Goal: Transaction & Acquisition: Purchase product/service

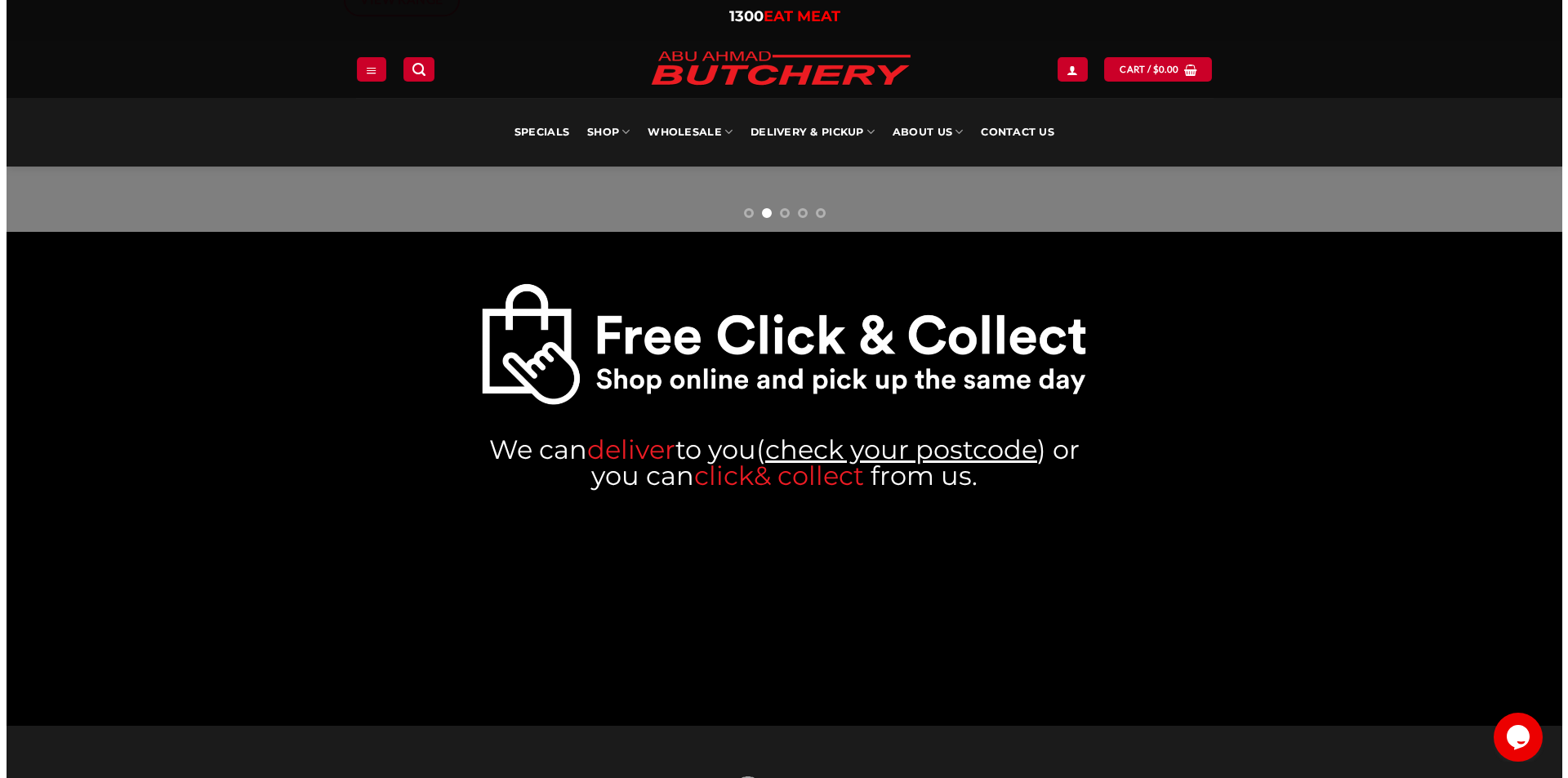
scroll to position [82, 0]
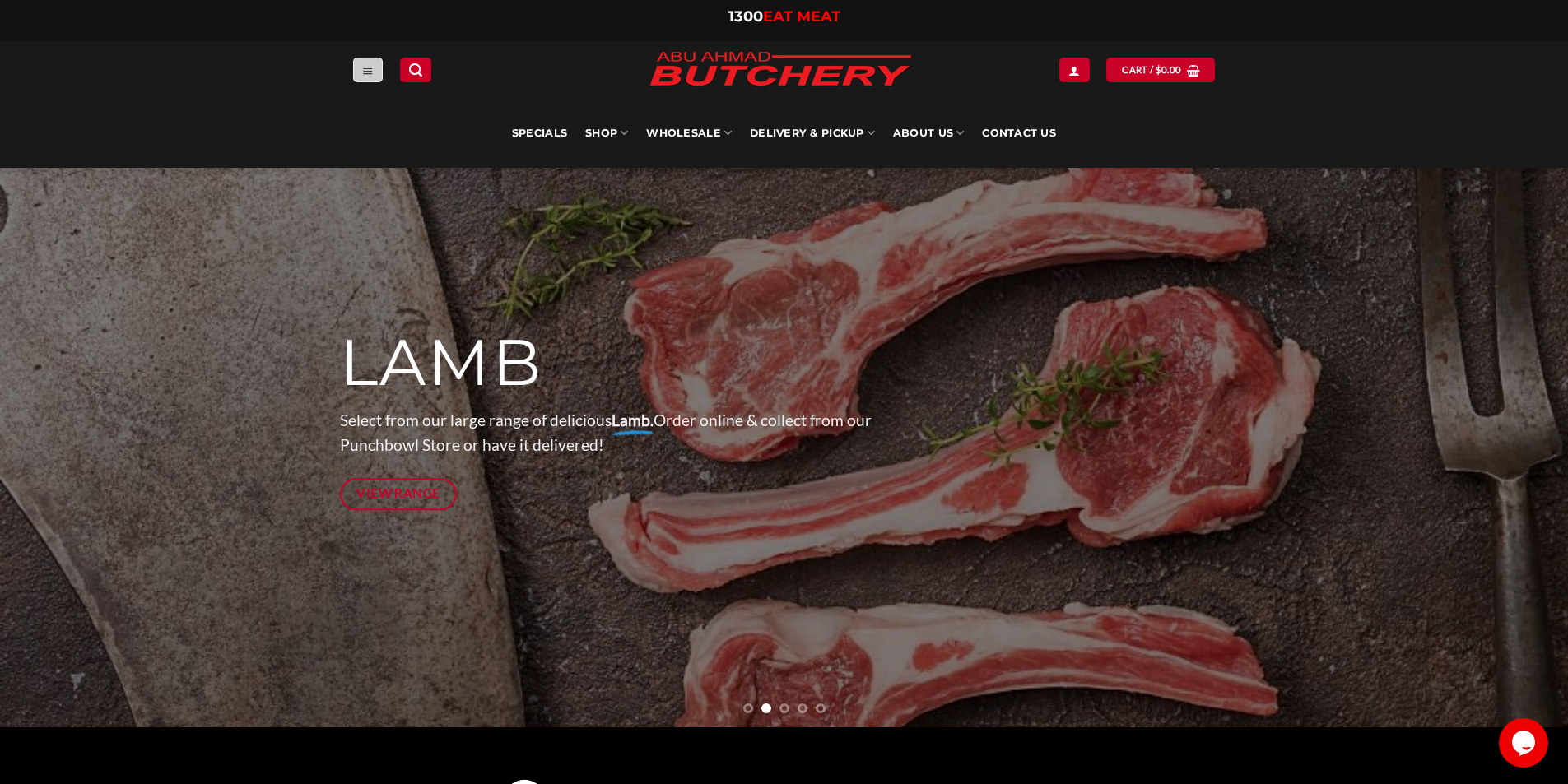
click at [380, 76] on link "Menu" at bounding box center [368, 68] width 30 height 23
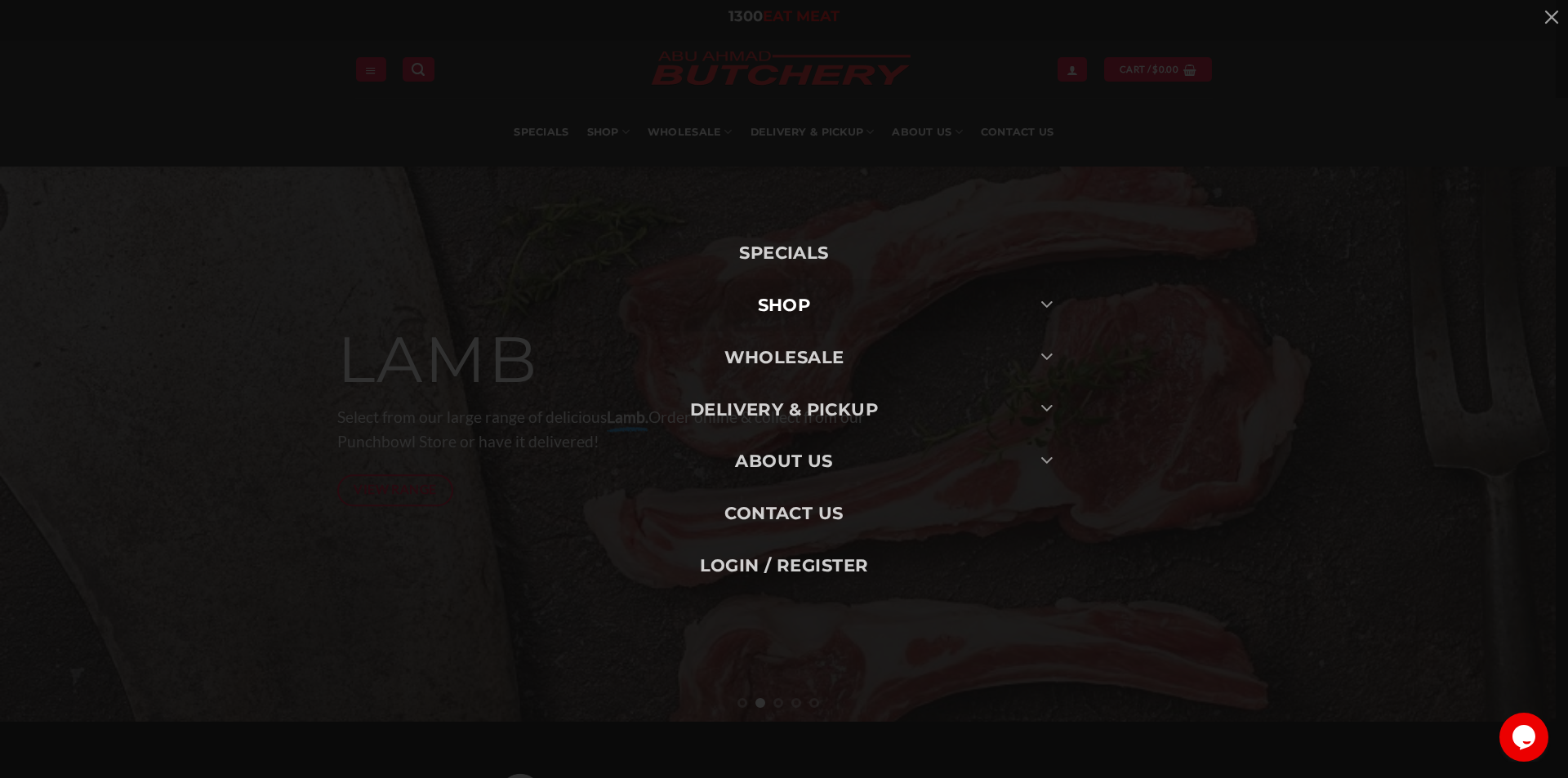
click at [785, 308] on link "SHOP" at bounding box center [784, 305] width 572 height 52
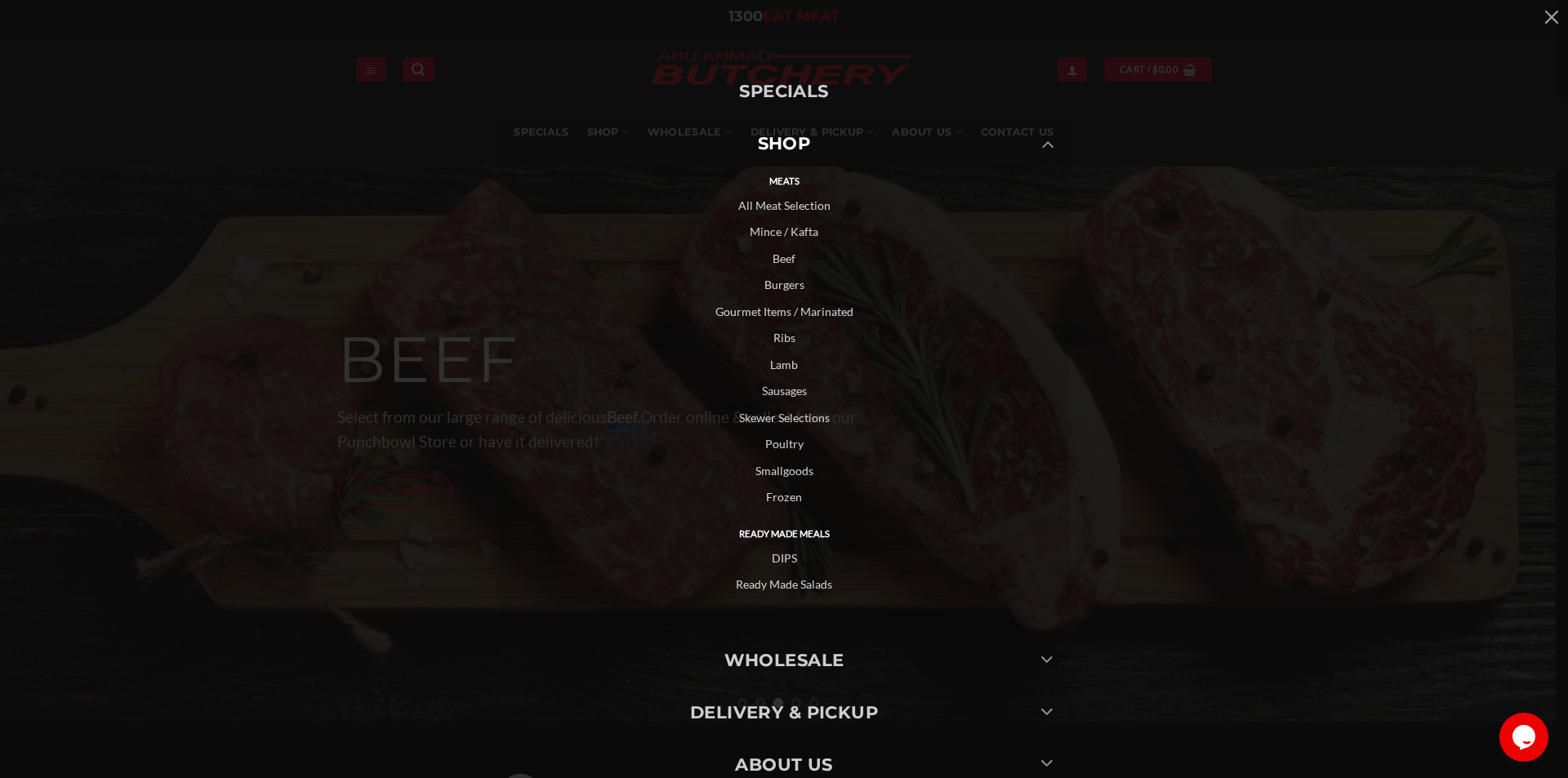
click at [818, 312] on link "Gourmet Items / Marinated" at bounding box center [784, 311] width 572 height 27
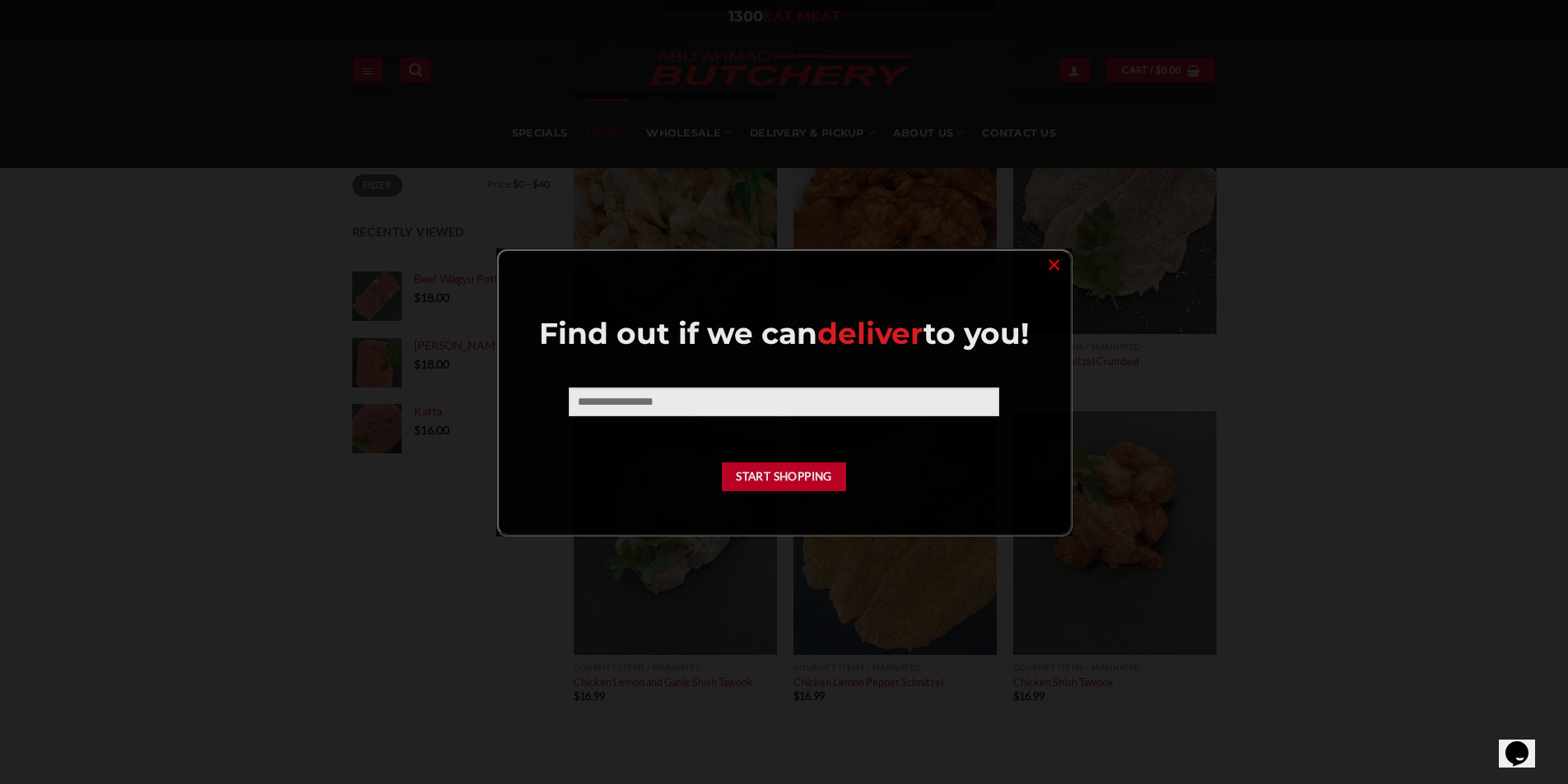
scroll to position [658, 0]
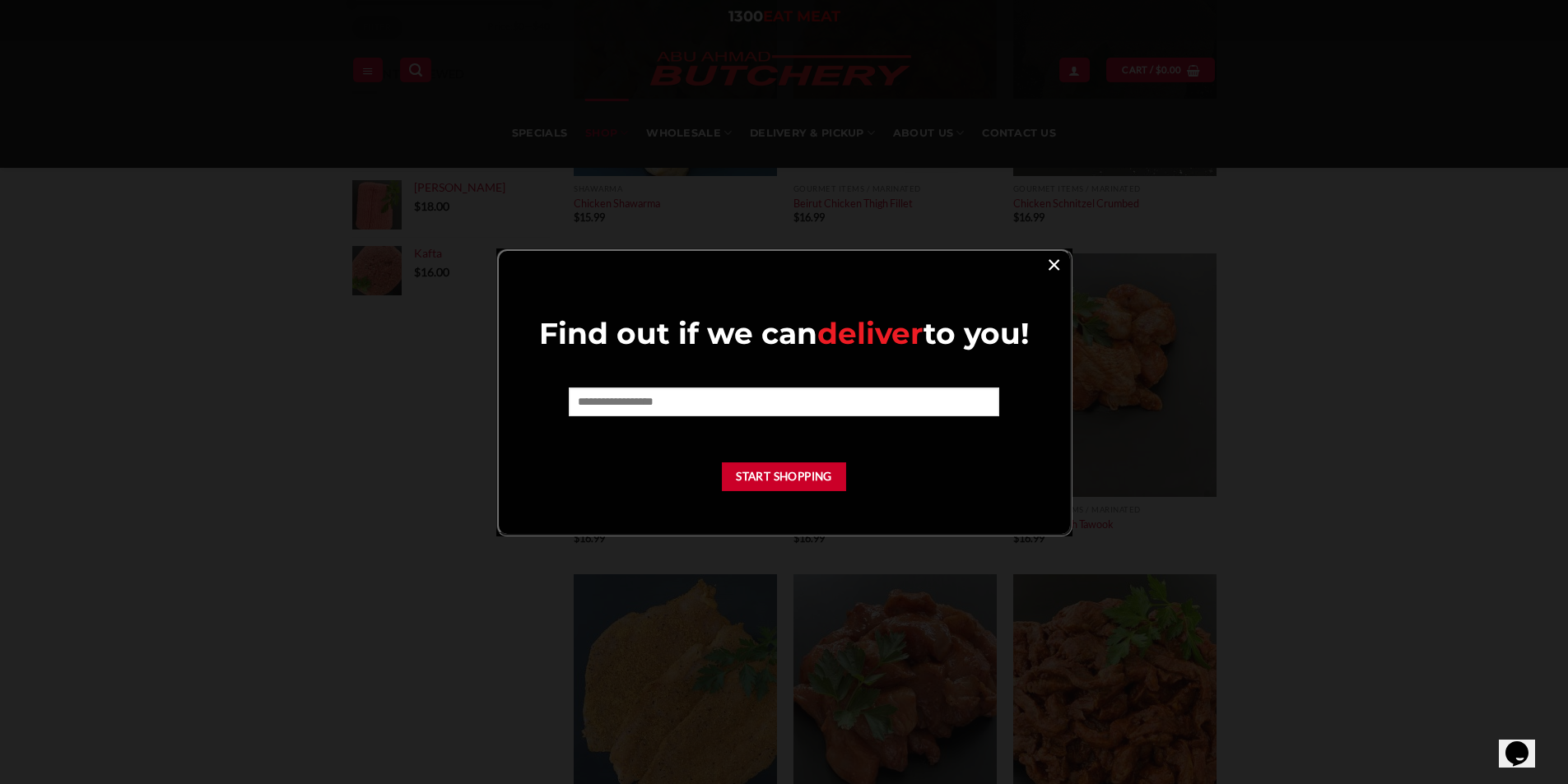
click at [1048, 266] on link "×" at bounding box center [1053, 264] width 23 height 22
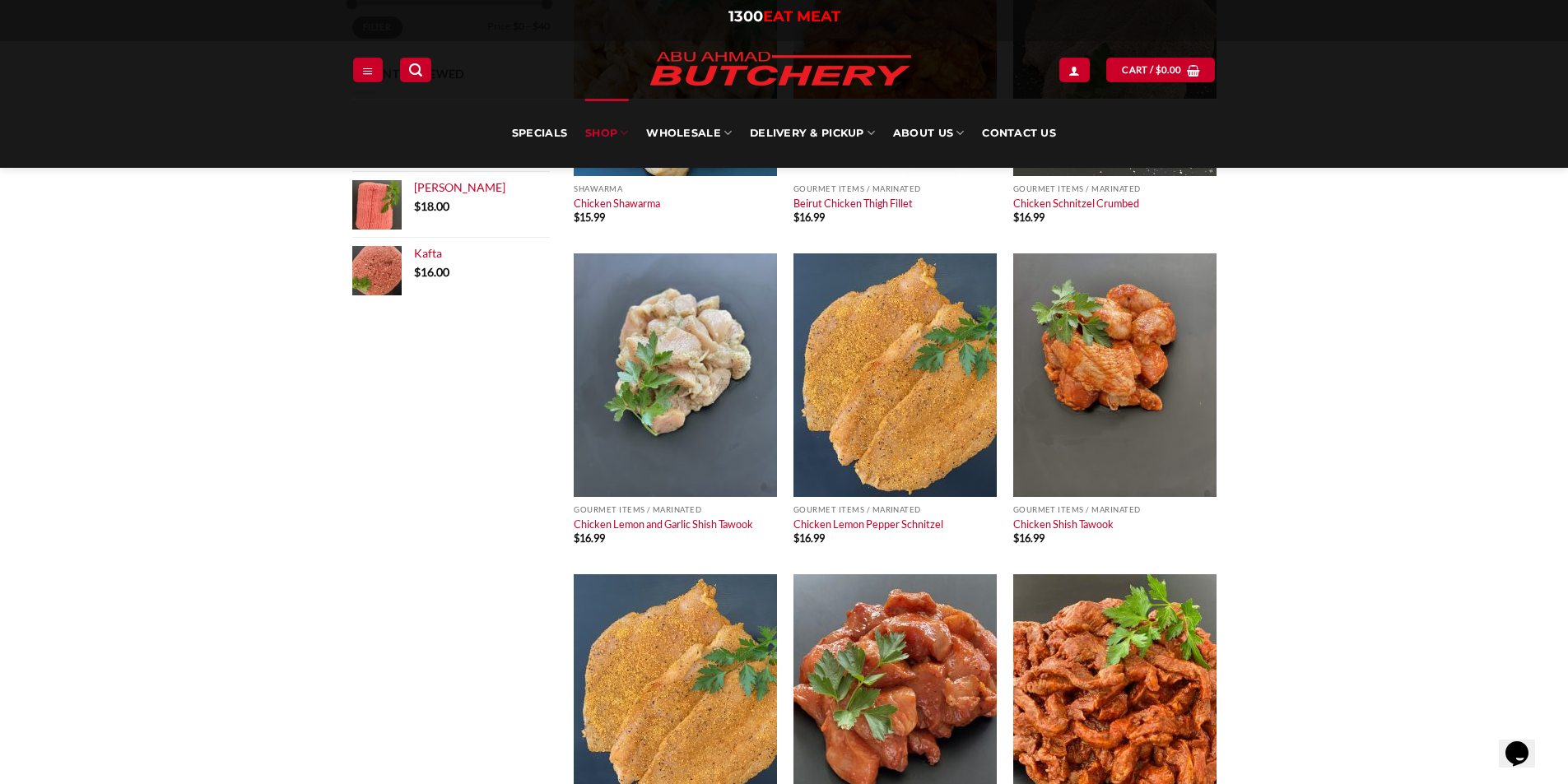
scroll to position [411, 0]
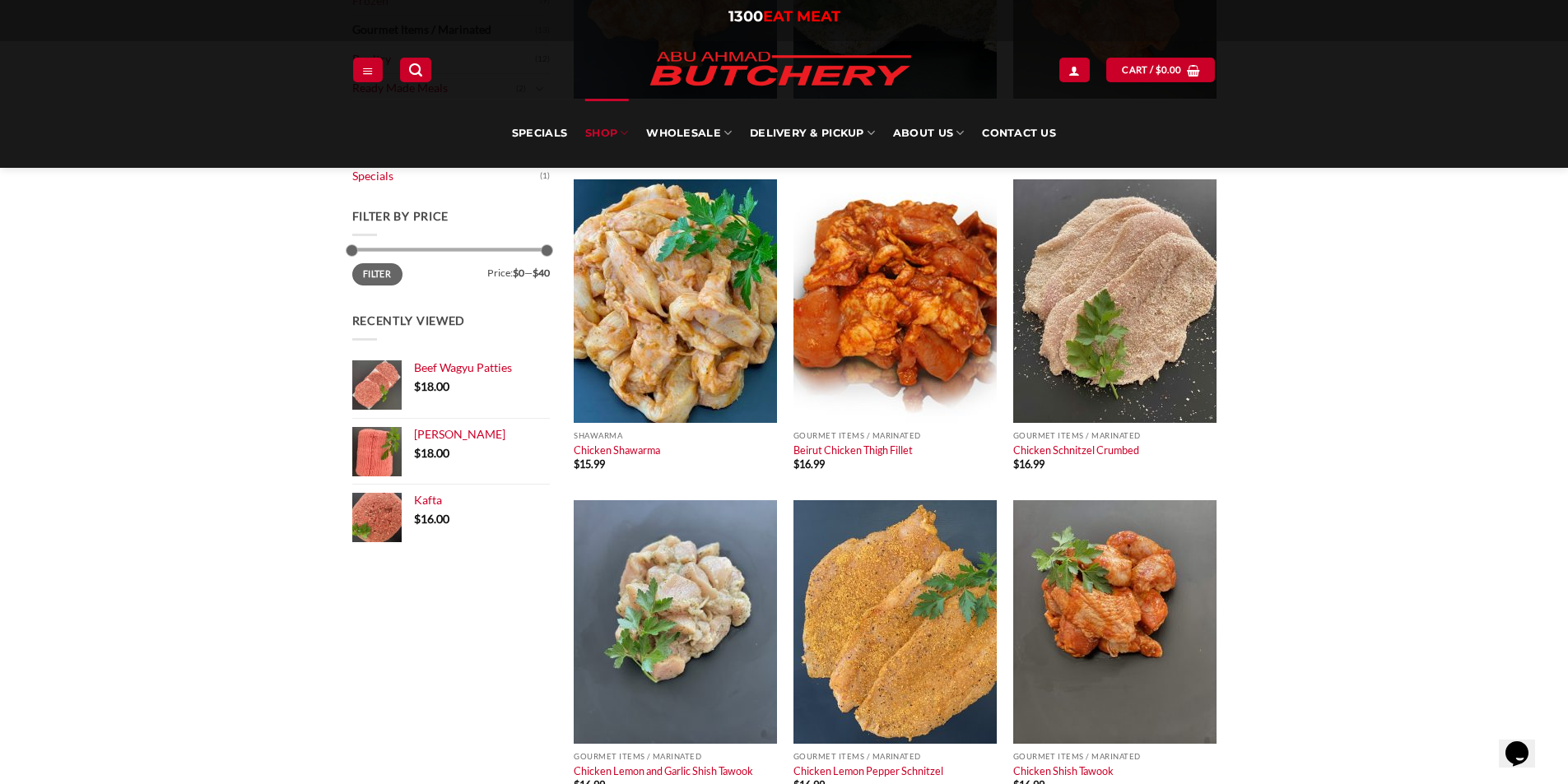
click at [625, 130] on icon at bounding box center [623, 132] width 8 height 16
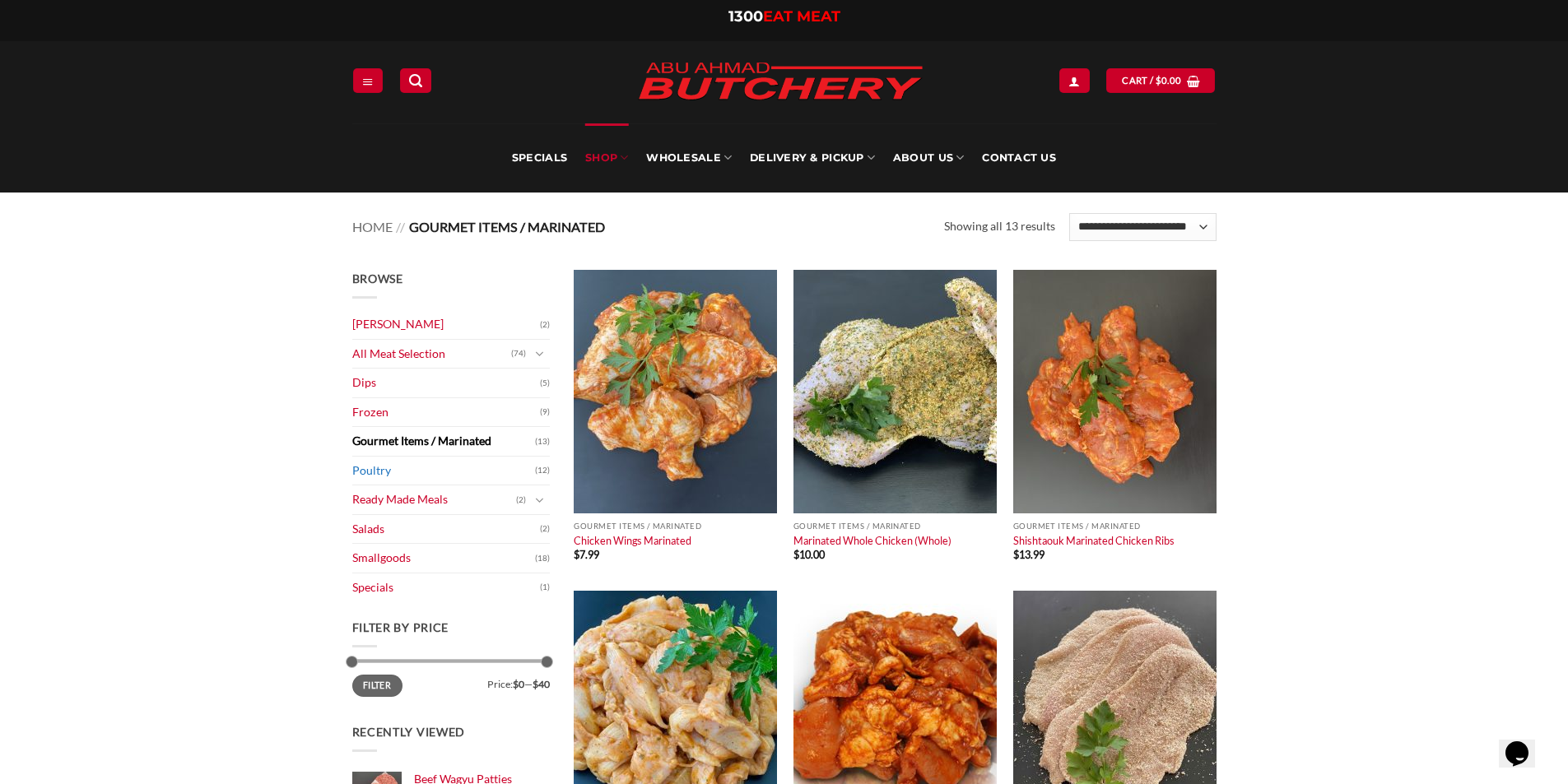
click at [462, 466] on link "Poultry" at bounding box center [443, 470] width 183 height 29
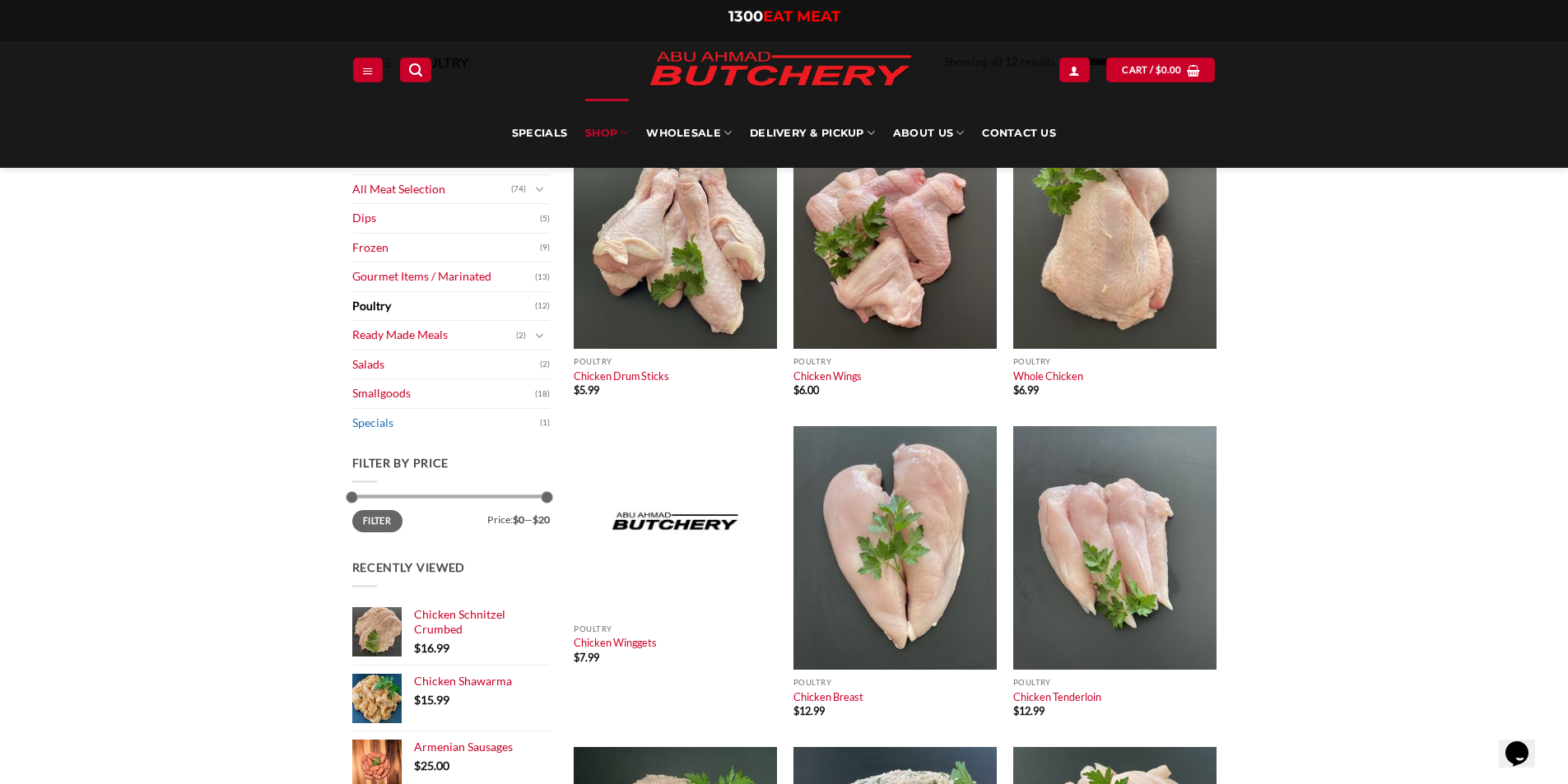
scroll to position [82, 0]
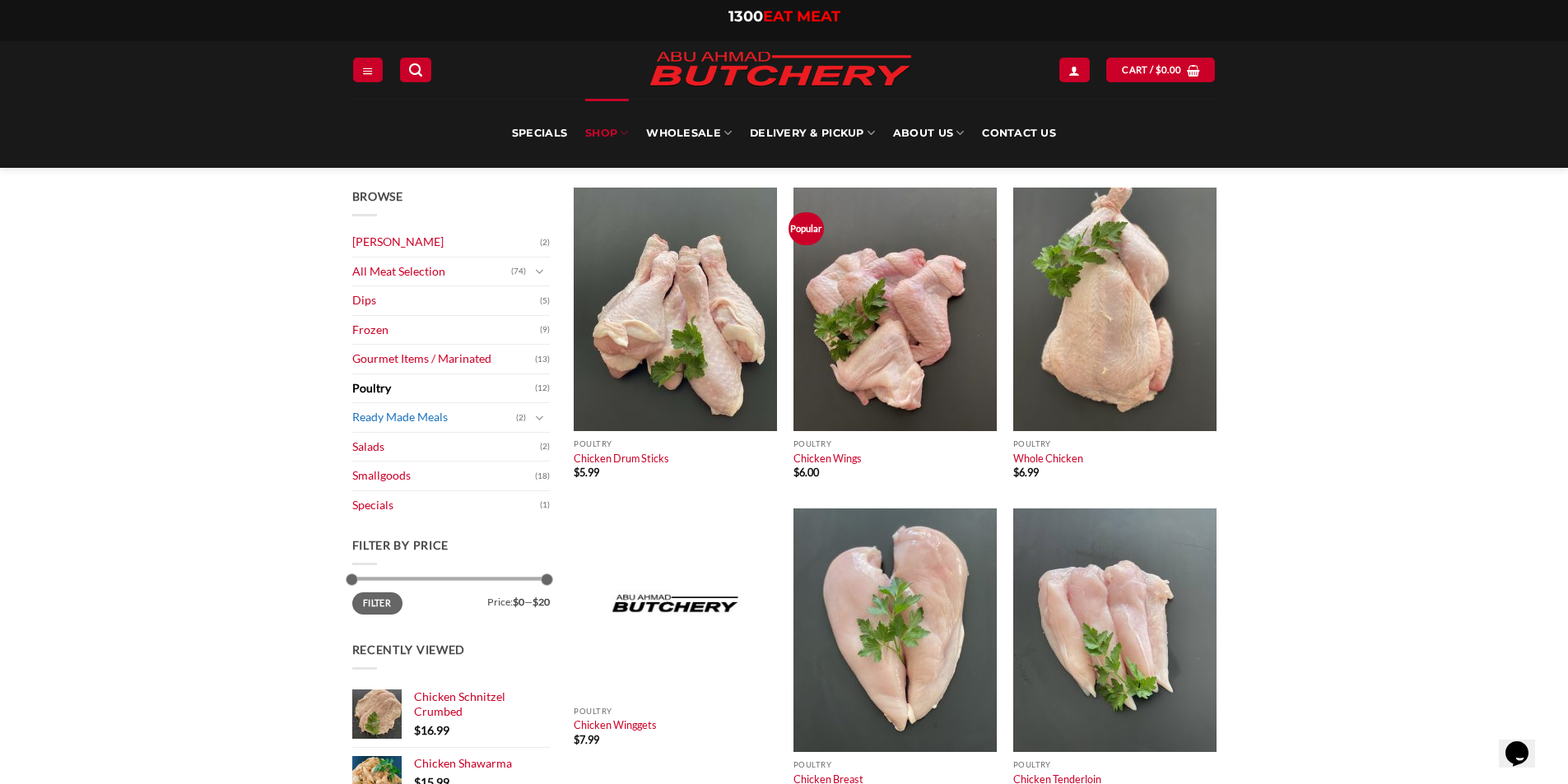
click at [432, 414] on link "Ready Made Meals" at bounding box center [434, 417] width 164 height 29
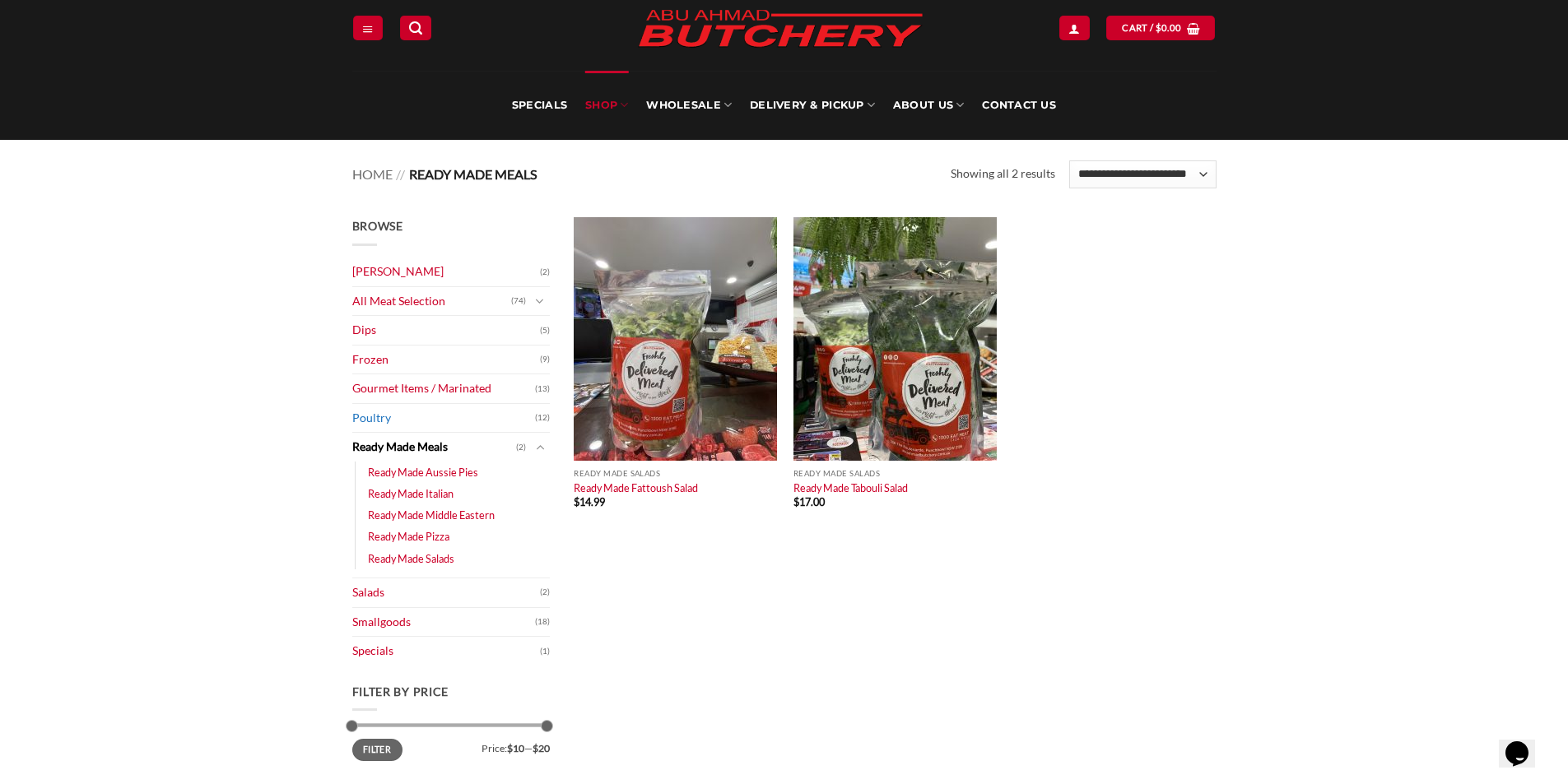
scroll to position [82, 0]
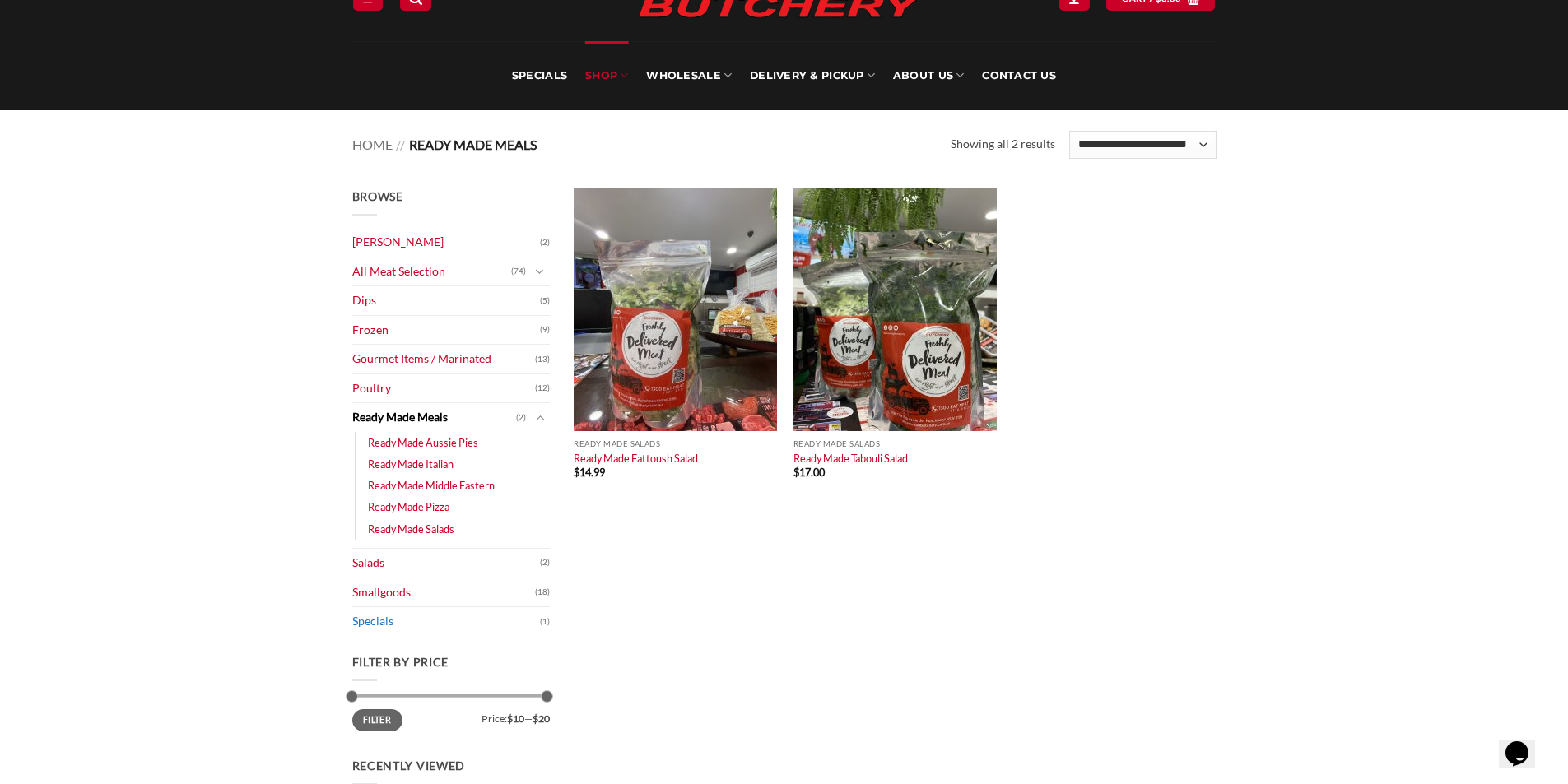
click at [410, 617] on link "Specials" at bounding box center [446, 621] width 187 height 29
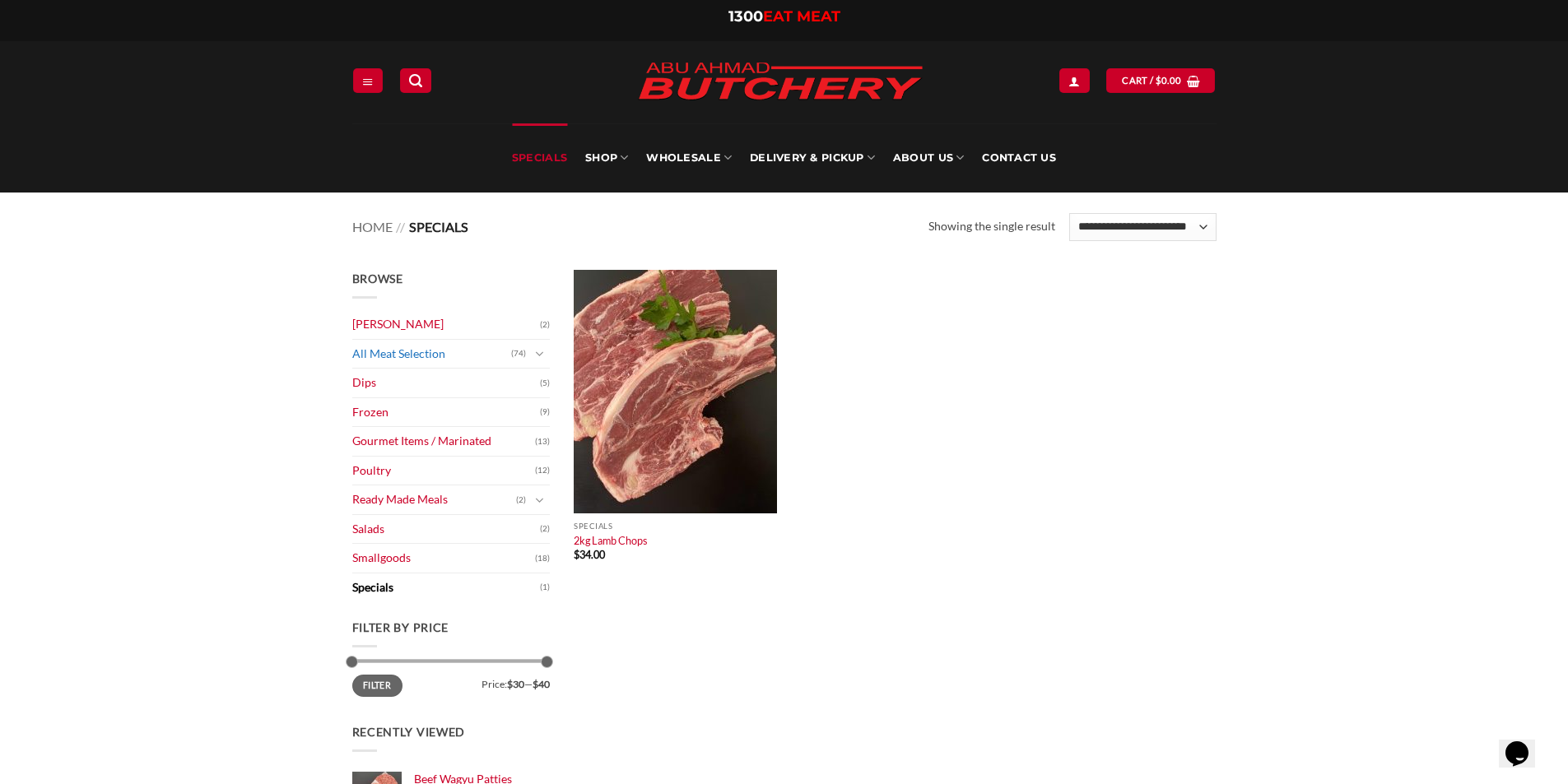
click at [404, 356] on link "All Meat Selection" at bounding box center [431, 354] width 158 height 29
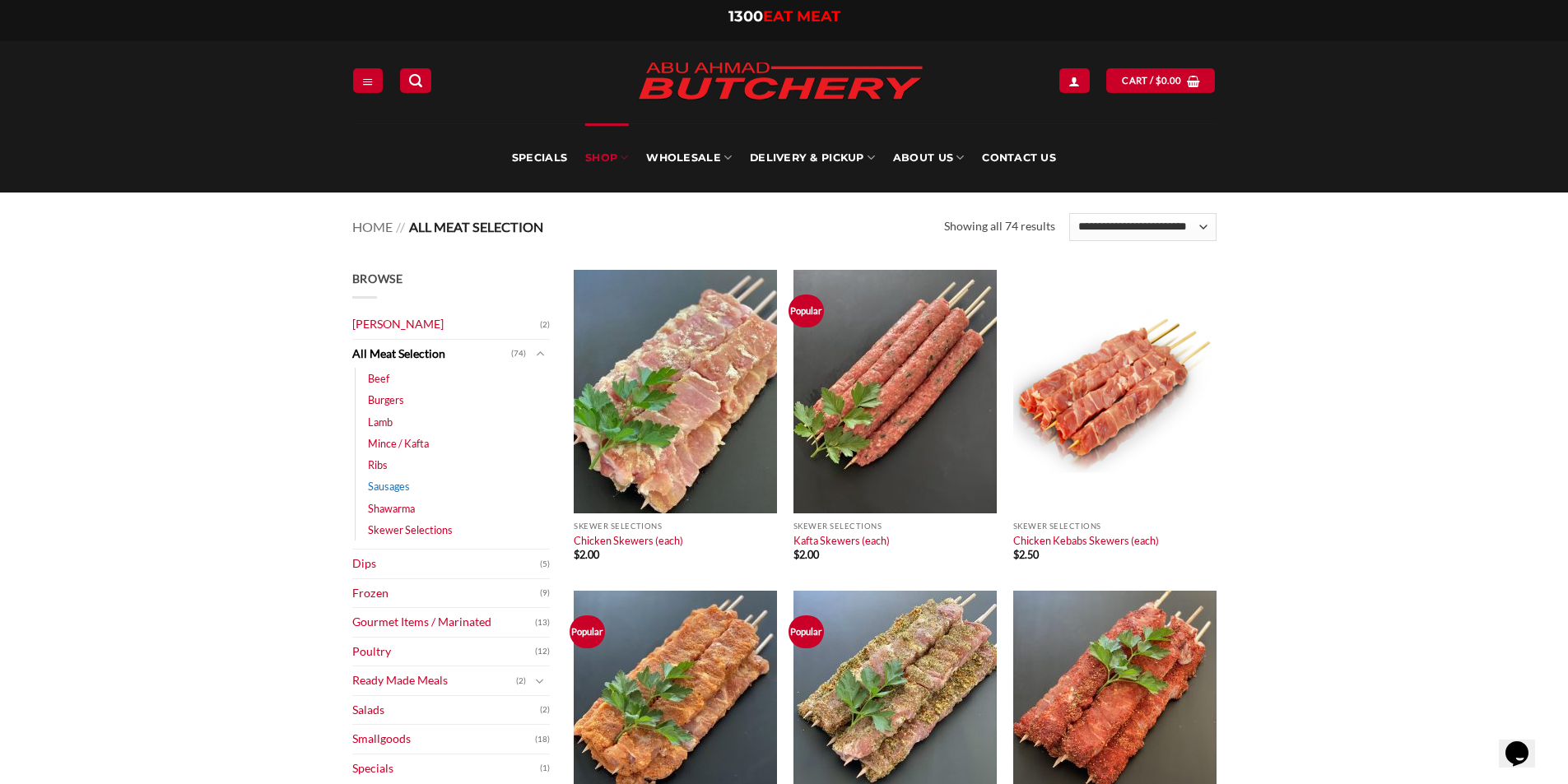
click at [395, 483] on link "Sausages" at bounding box center [389, 486] width 42 height 22
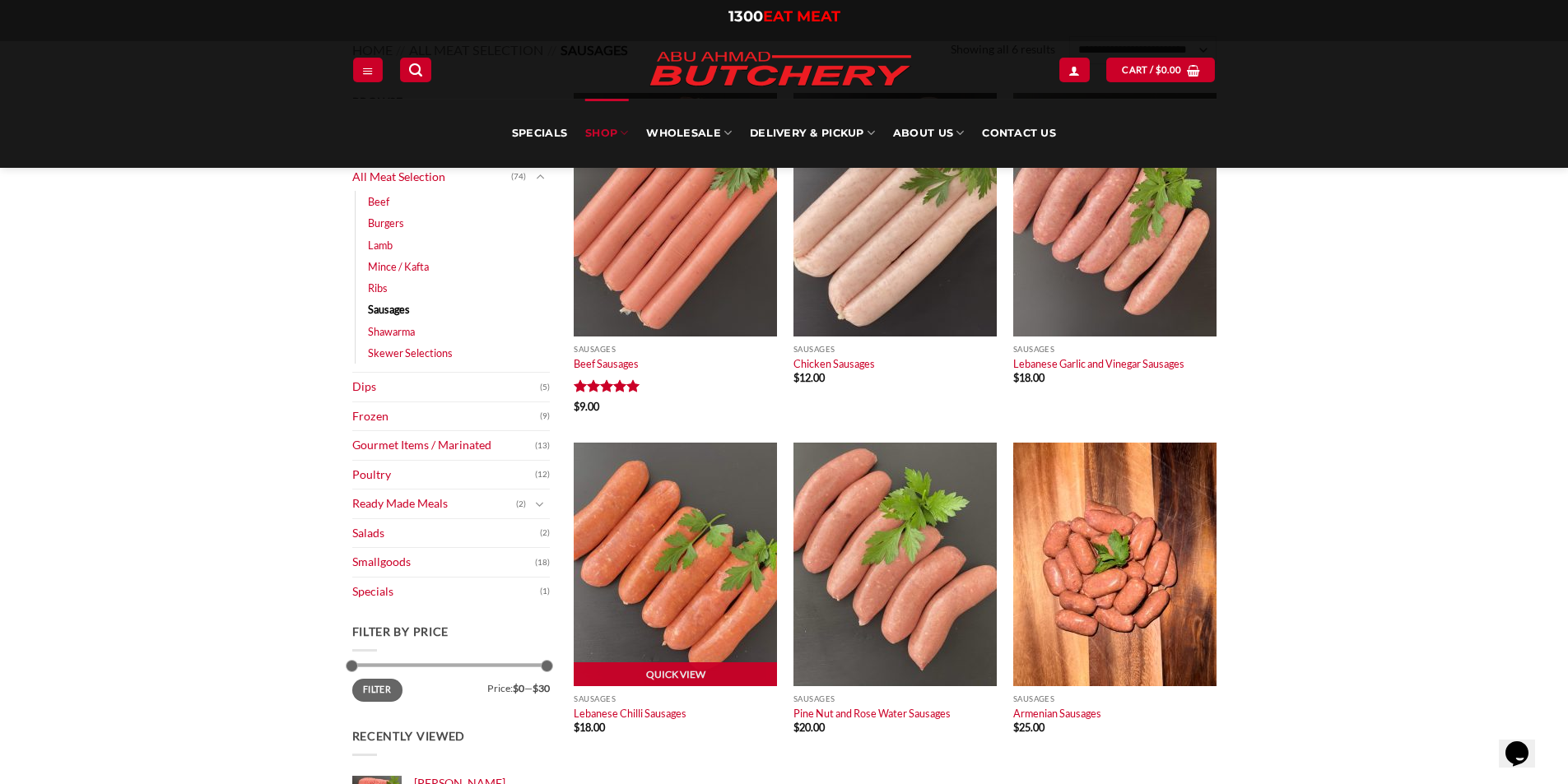
scroll to position [165, 0]
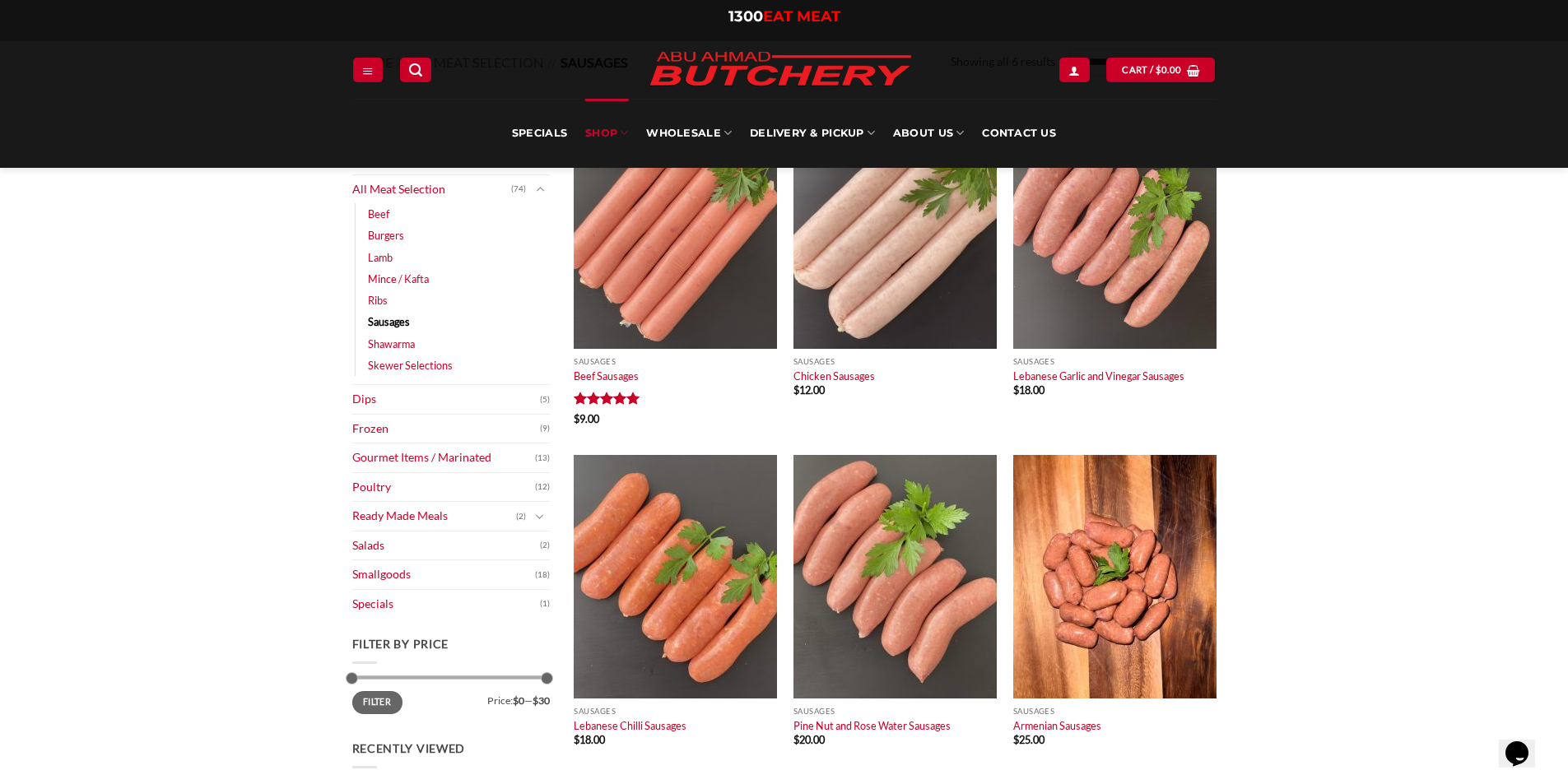
click at [389, 220] on li "Beef (18)" at bounding box center [459, 214] width 182 height 22
click at [381, 216] on link "Beef" at bounding box center [379, 214] width 22 height 22
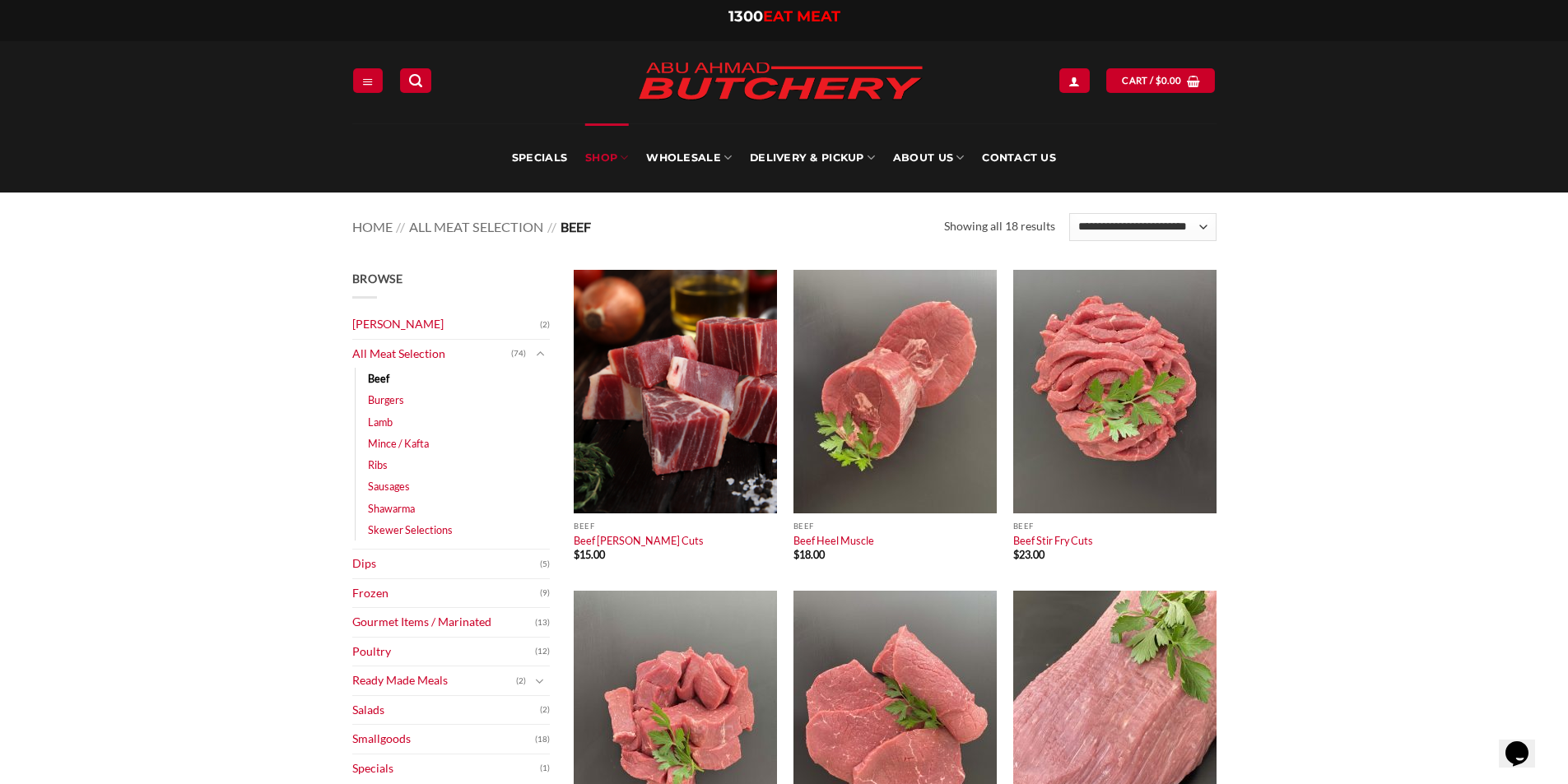
click at [406, 420] on li "Lamb (28)" at bounding box center [459, 422] width 182 height 22
click at [379, 425] on link "Lamb" at bounding box center [381, 422] width 24 height 22
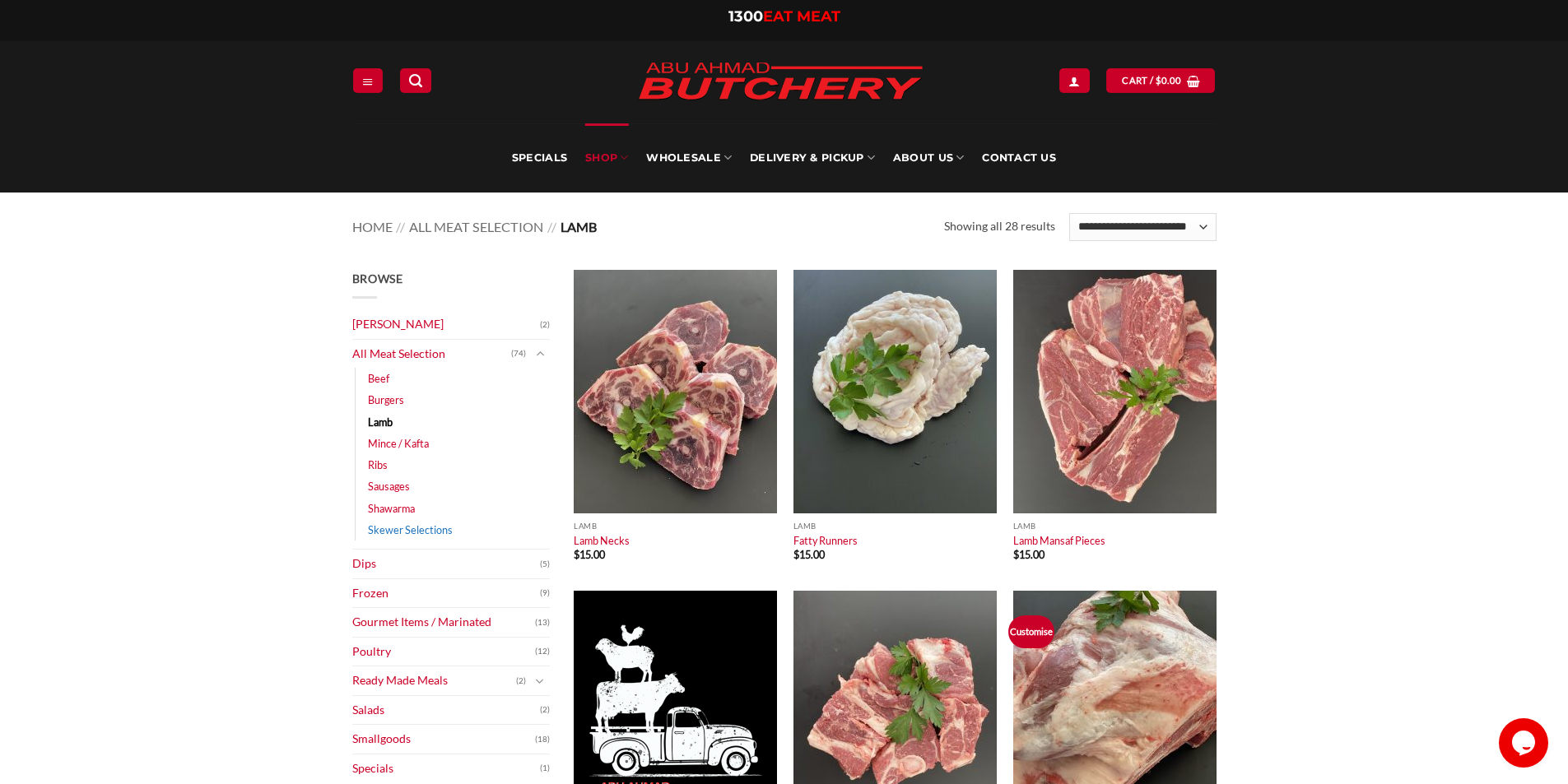
click at [428, 528] on link "Skewer Selections" at bounding box center [411, 529] width 84 height 22
